Goal: Register for event/course

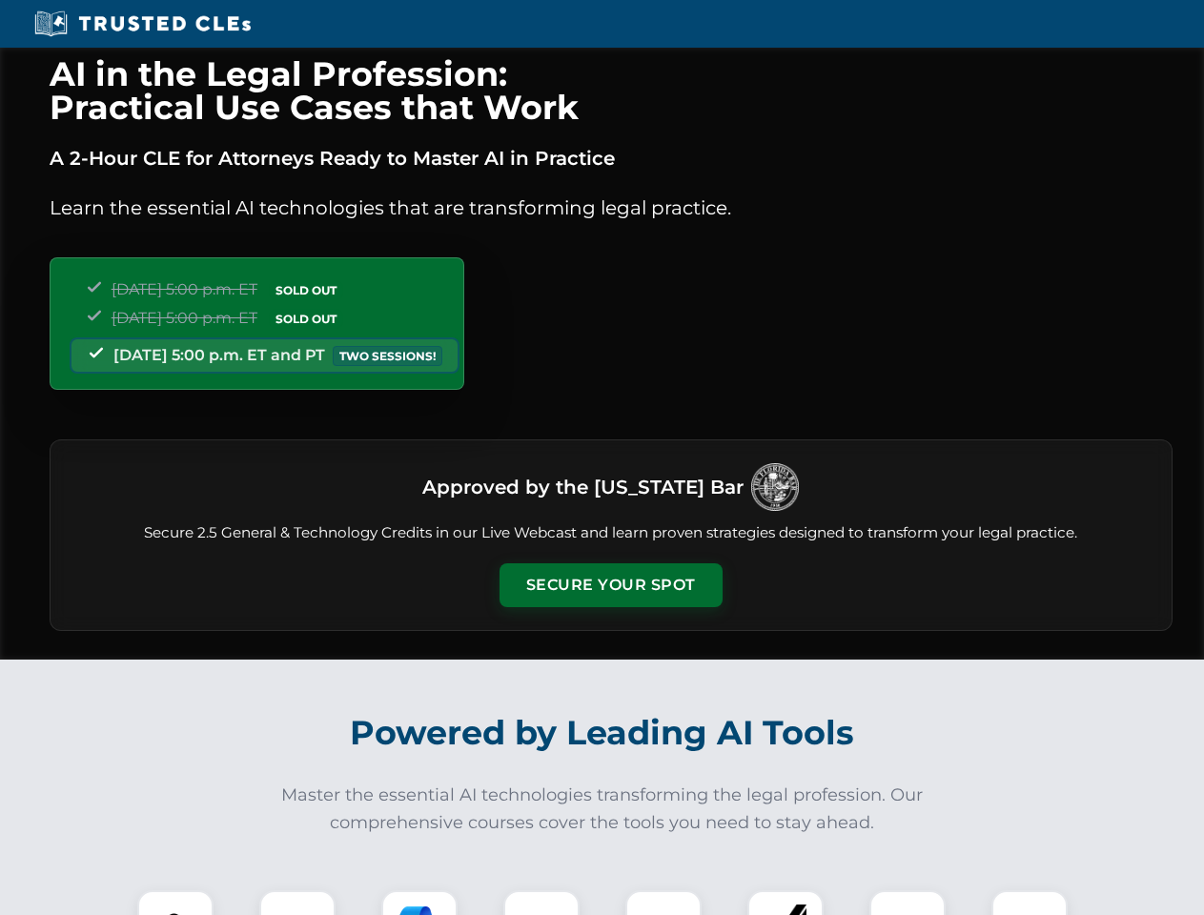
click at [610, 585] on button "Secure Your Spot" at bounding box center [611, 586] width 223 height 44
click at [175, 903] on img at bounding box center [175, 928] width 55 height 55
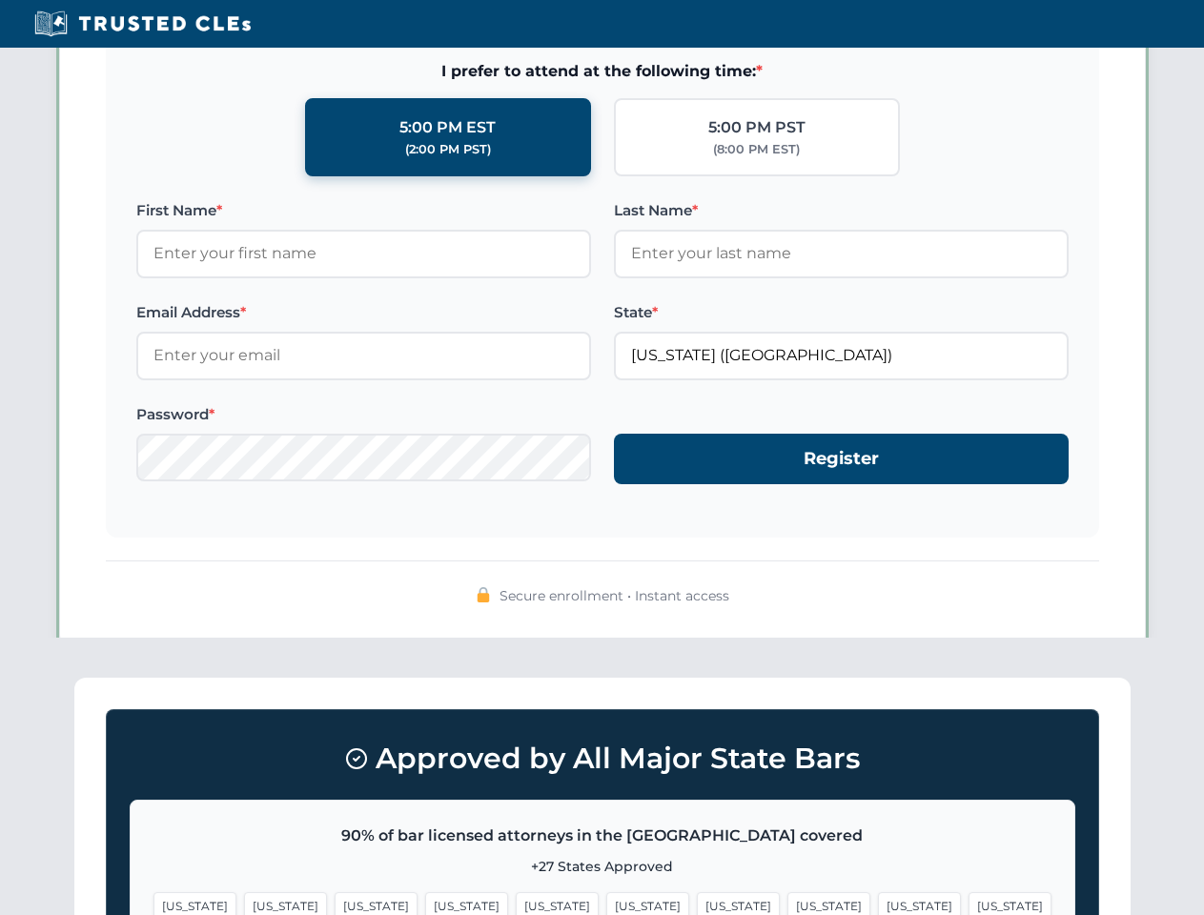
click at [697, 903] on span "[US_STATE]" at bounding box center [738, 907] width 83 height 28
click at [878, 903] on span "[US_STATE]" at bounding box center [919, 907] width 83 height 28
